Goal: Task Accomplishment & Management: Use online tool/utility

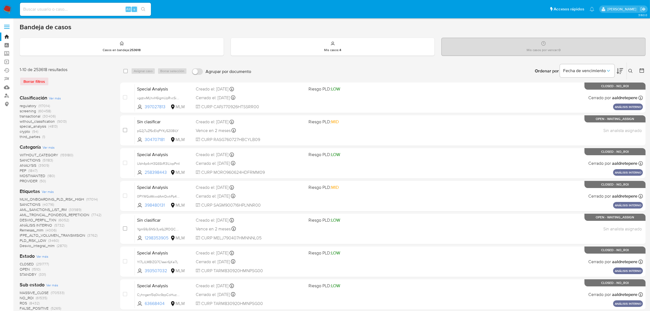
drag, startPoint x: 33, startPoint y: 11, endPoint x: 36, endPoint y: 10, distance: 2.9
click at [33, 11] on input at bounding box center [85, 9] width 131 height 7
paste input "27759113"
type input "27759113"
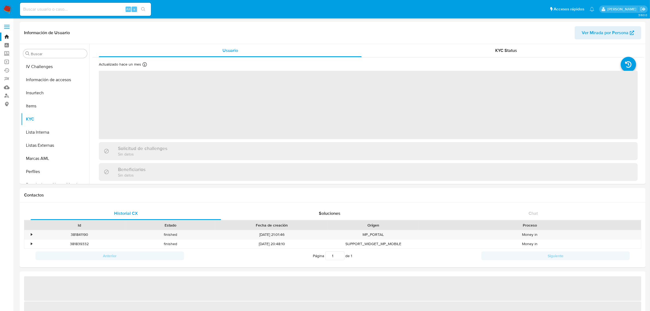
scroll to position [230, 0]
select select "10"
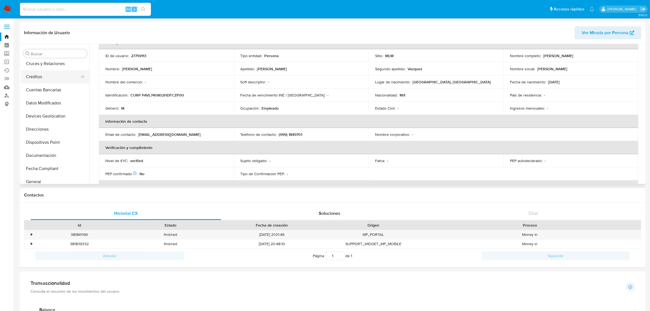
scroll to position [102, 0]
click at [36, 123] on button "General" at bounding box center [53, 121] width 64 height 13
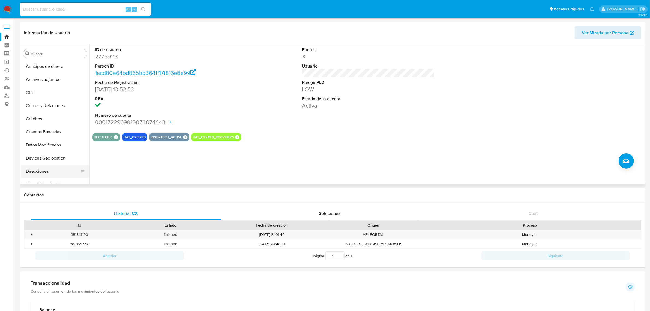
scroll to position [205, 0]
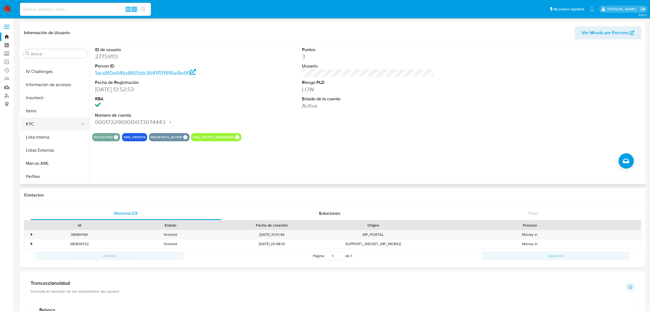
drag, startPoint x: 26, startPoint y: 118, endPoint x: 46, endPoint y: 118, distance: 19.9
click at [26, 118] on button "KYC" at bounding box center [53, 123] width 64 height 13
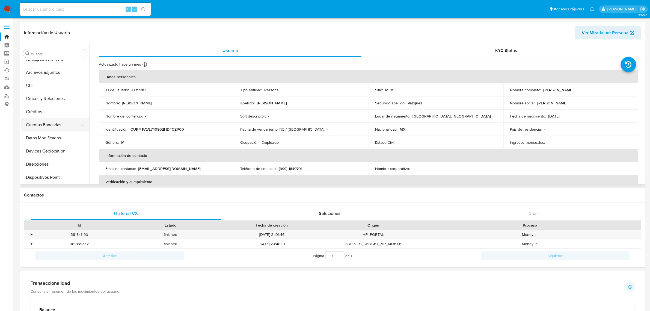
scroll to position [0, 0]
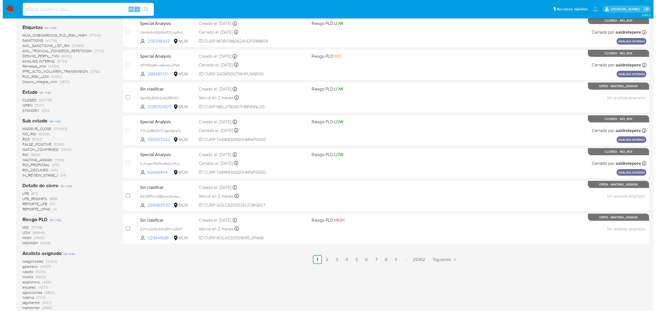
scroll to position [205, 0]
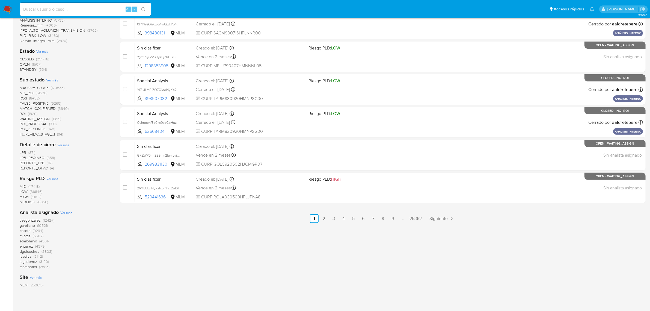
click at [64, 212] on span "Ver más" at bounding box center [66, 212] width 12 height 5
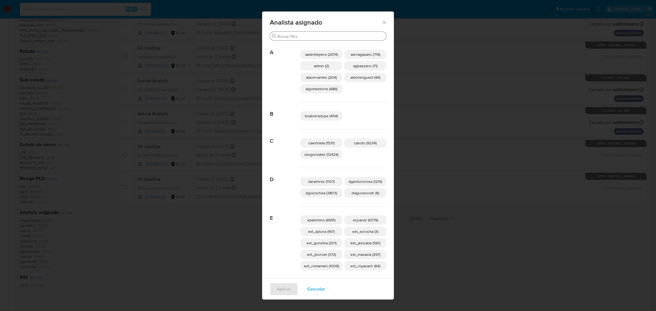
click at [305, 35] on input "Buscar" at bounding box center [330, 36] width 107 height 5
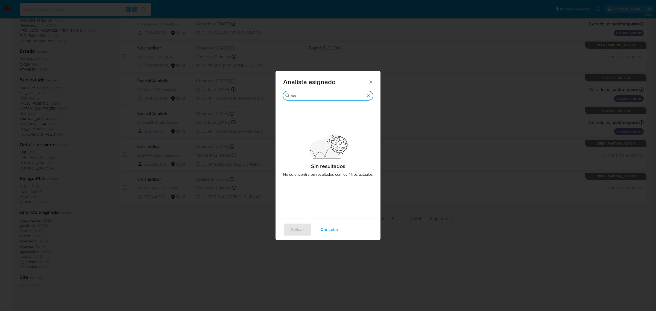
type input "m"
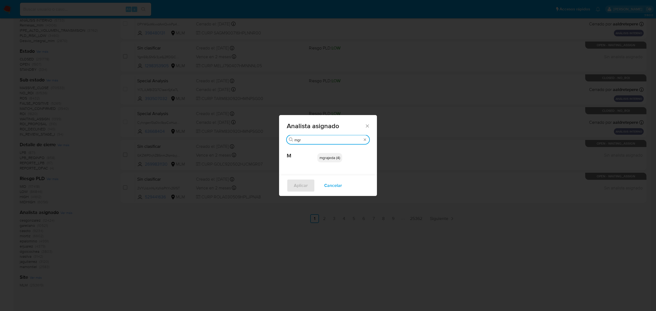
type input "mgr"
click at [328, 161] on p "mgrajeda (4)" at bounding box center [329, 157] width 25 height 9
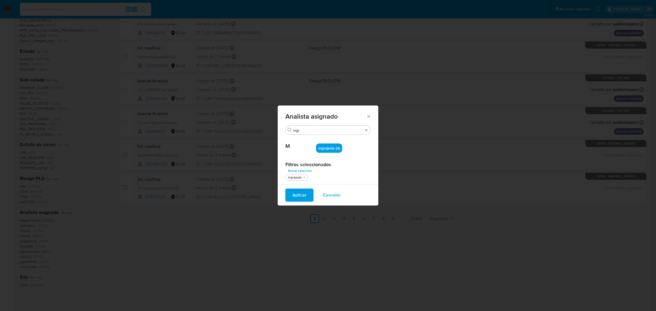
click at [308, 196] on button "Aplicar" at bounding box center [299, 195] width 28 height 13
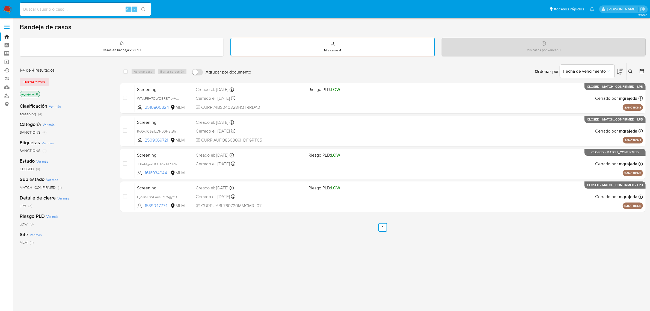
click at [39, 94] on icon "close-filter" at bounding box center [36, 93] width 3 height 3
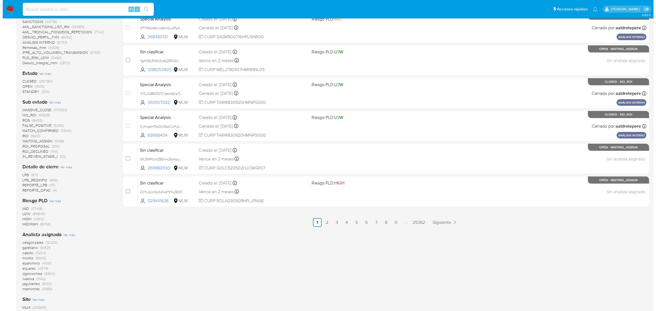
scroll to position [249, 0]
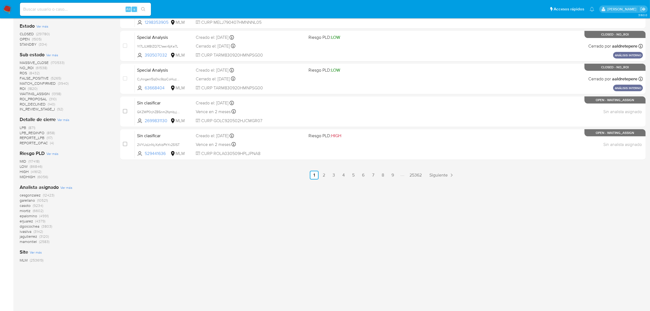
click at [63, 187] on span "Ver más" at bounding box center [66, 187] width 12 height 5
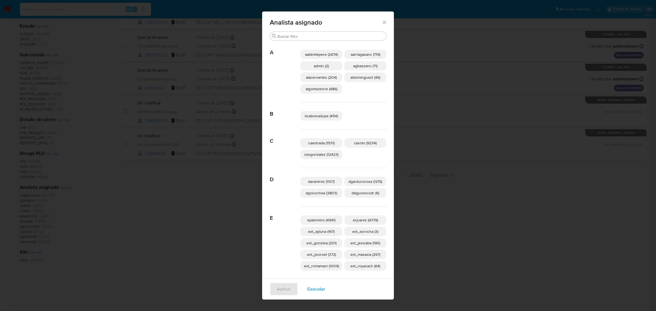
click at [310, 30] on div "Analista asignado" at bounding box center [328, 21] width 132 height 20
click at [310, 33] on div "Buscar" at bounding box center [328, 36] width 116 height 9
click at [314, 37] on input "Buscar" at bounding box center [330, 36] width 107 height 5
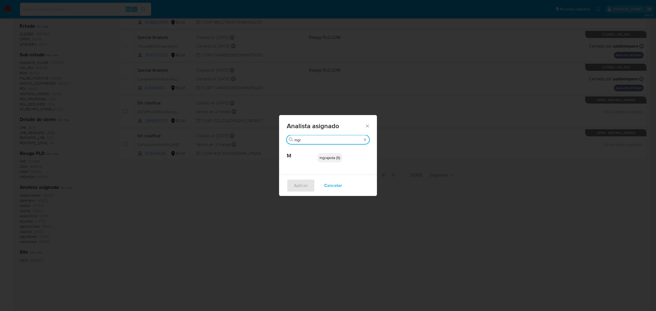
type input "mgr"
click at [331, 164] on div "mgrajeda (5)" at bounding box center [343, 157] width 52 height 27
click at [332, 158] on span "mgrajeda (5)" at bounding box center [329, 157] width 20 height 5
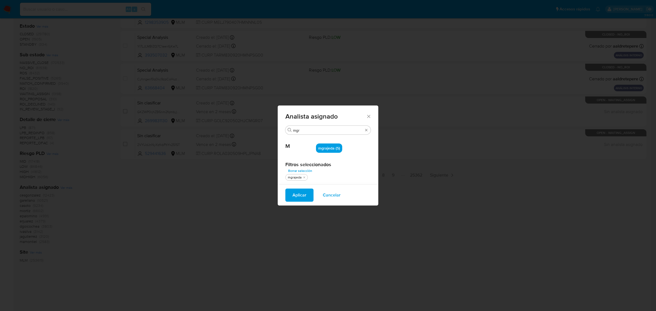
click at [293, 194] on span "Aplicar" at bounding box center [299, 195] width 14 height 12
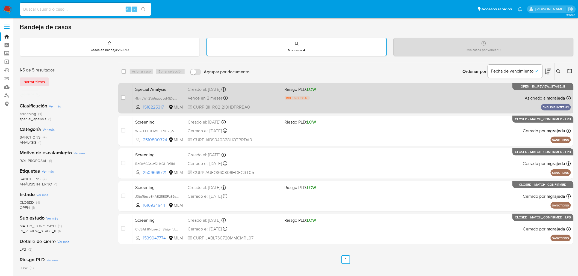
drag, startPoint x: 124, startPoint y: 96, endPoint x: 128, endPoint y: 98, distance: 3.6
click at [124, 96] on input "checkbox" at bounding box center [123, 98] width 4 height 4
checkbox input "true"
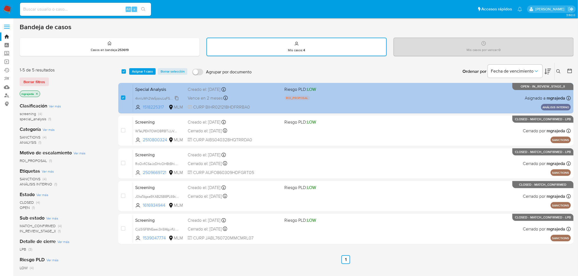
click at [155, 96] on span "4knIuWh2Va5jqouLqFSDgbbZ" at bounding box center [157, 98] width 45 height 6
click at [144, 94] on div "Special Analysis 4knIuWh2Va5jqouLqFSDgbbZ Copiado Copiado 1518225317 MLM Riesgo…" at bounding box center [352, 98] width 438 height 28
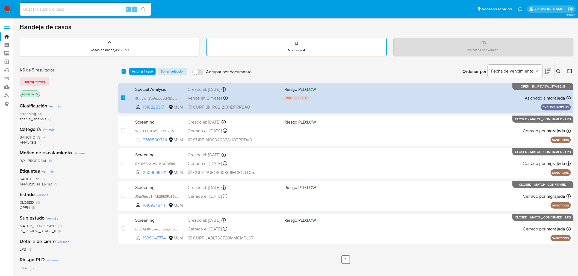
click at [146, 70] on span "Asignar 1 caso" at bounding box center [142, 71] width 21 height 5
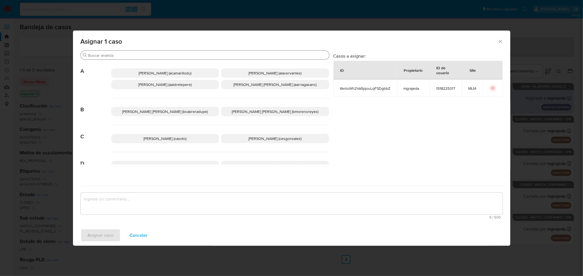
click at [144, 56] on input "Buscar" at bounding box center [207, 55] width 239 height 5
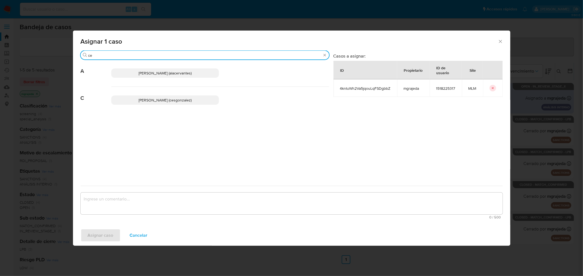
type input "ce"
click at [161, 103] on p "Cesar Gonzalez (cesgonzalez)" at bounding box center [165, 100] width 108 height 9
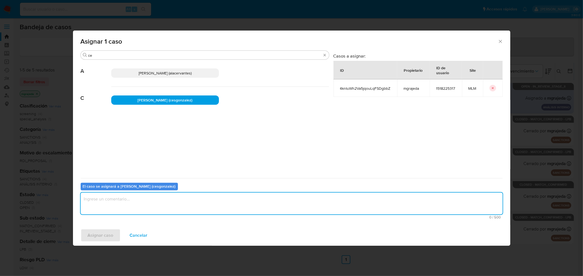
click at [169, 205] on textarea "assign-modal" at bounding box center [292, 204] width 422 height 22
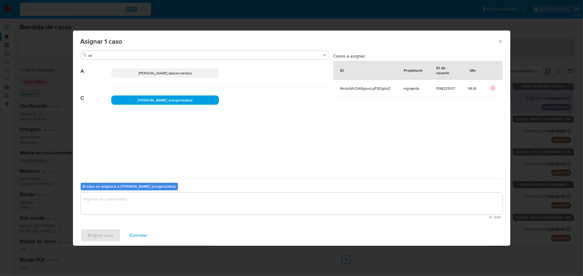
click at [133, 234] on span "Cancelar" at bounding box center [139, 236] width 18 height 12
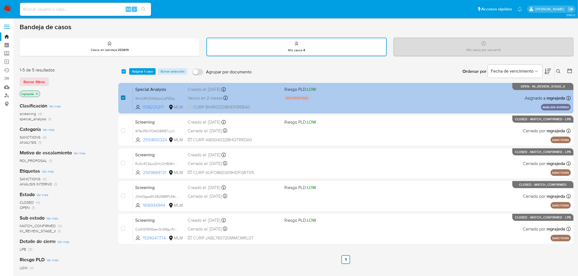
click at [124, 98] on input "checkbox" at bounding box center [123, 98] width 4 height 4
checkbox input "false"
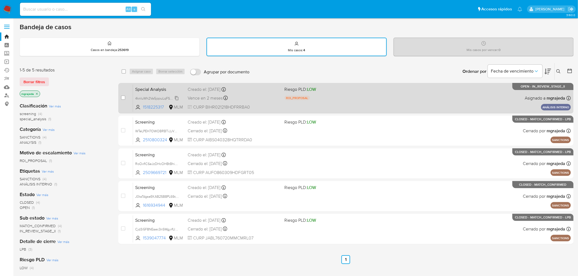
click at [141, 95] on span "4knIuWh2Va5jqouLqFSDgbbZ" at bounding box center [157, 98] width 45 height 6
click at [124, 96] on input "checkbox" at bounding box center [123, 98] width 4 height 4
checkbox input "true"
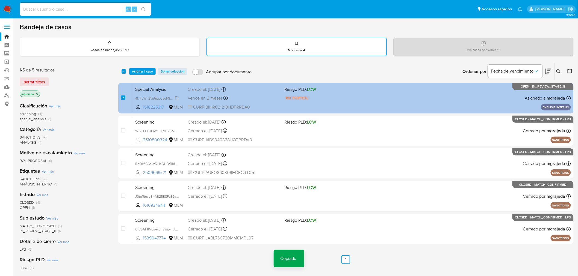
click at [143, 98] on span "4knIuWh2Va5jqouLqFSDgbbZ" at bounding box center [157, 98] width 45 height 6
click at [425, 88] on div "Special Analysis 4knIuWh2Va5jqouLqFSDgbbZ 1518225317 MLM Riesgo PLD: LOW ROI_PR…" at bounding box center [352, 98] width 438 height 28
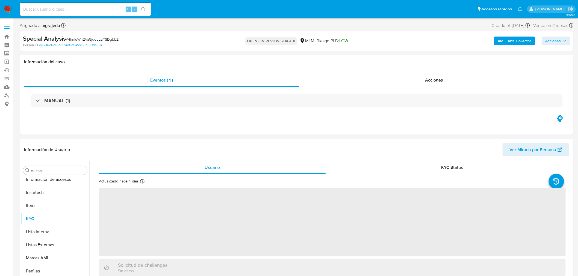
scroll to position [231, 0]
select select "10"
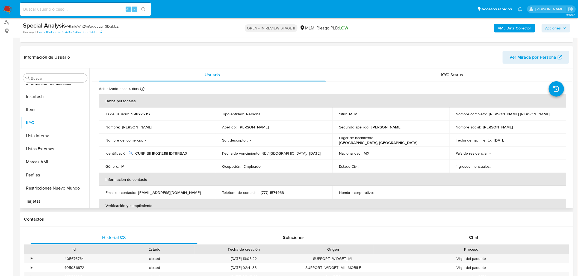
scroll to position [0, 0]
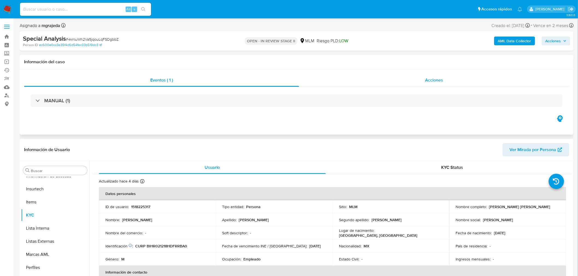
click at [435, 80] on span "Acciones" at bounding box center [434, 80] width 18 height 6
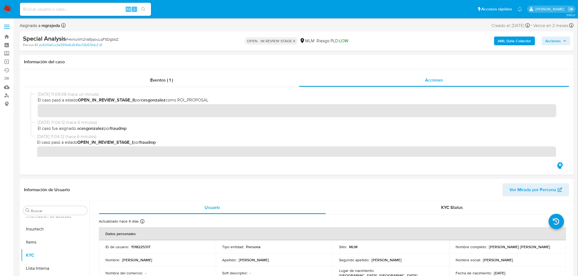
click at [566, 40] on icon "button" at bounding box center [565, 40] width 2 height 1
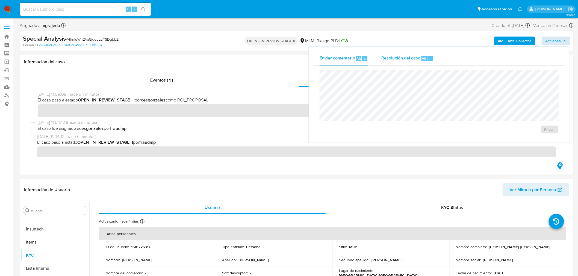
click at [405, 53] on div "Resolución del caso Alt r" at bounding box center [407, 58] width 52 height 14
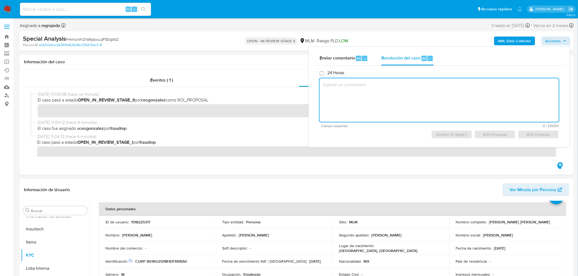
scroll to position [61, 0]
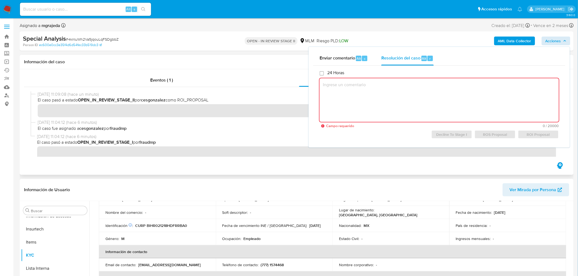
click at [236, 121] on span "18/09/2025 11:04:12 (hace 6 minutos)" at bounding box center [299, 123] width 523 height 6
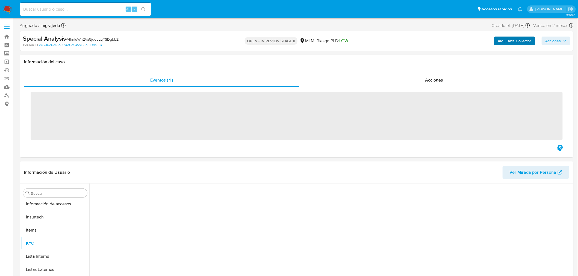
scroll to position [231, 0]
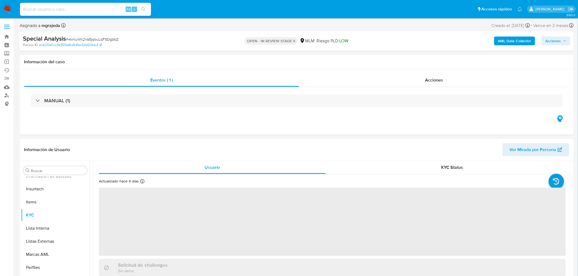
click at [564, 42] on icon "button" at bounding box center [564, 40] width 3 height 3
select select "10"
click at [553, 42] on span "Acciones" at bounding box center [554, 41] width 16 height 9
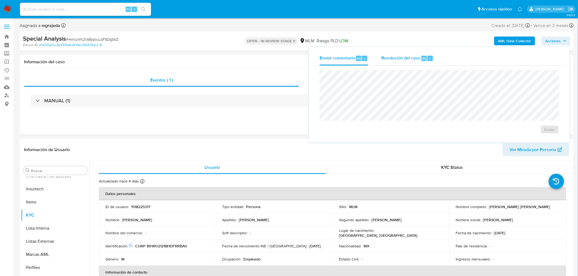
click at [403, 58] on span "Resolución del caso" at bounding box center [400, 58] width 39 height 6
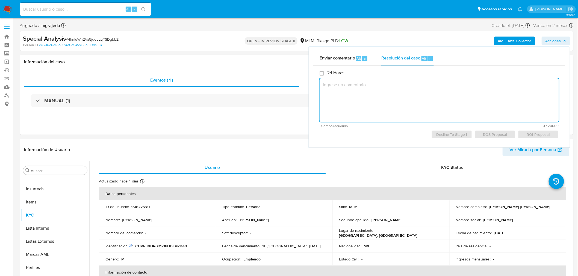
click at [404, 95] on textarea at bounding box center [439, 100] width 239 height 44
type textarea "S"
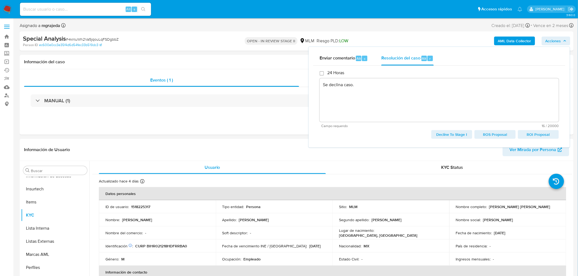
click at [457, 133] on span "Decline To Stage I" at bounding box center [451, 135] width 33 height 8
type textarea "Se declina caso."
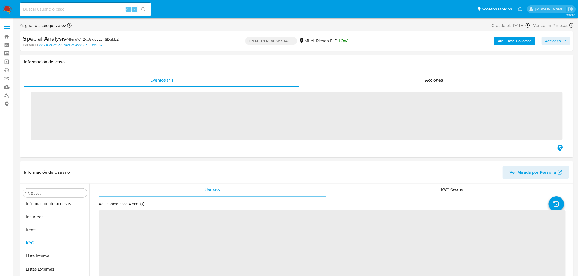
scroll to position [231, 0]
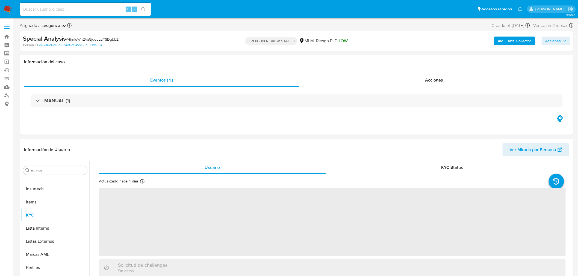
select select "10"
